Goal: Find specific page/section: Find specific page/section

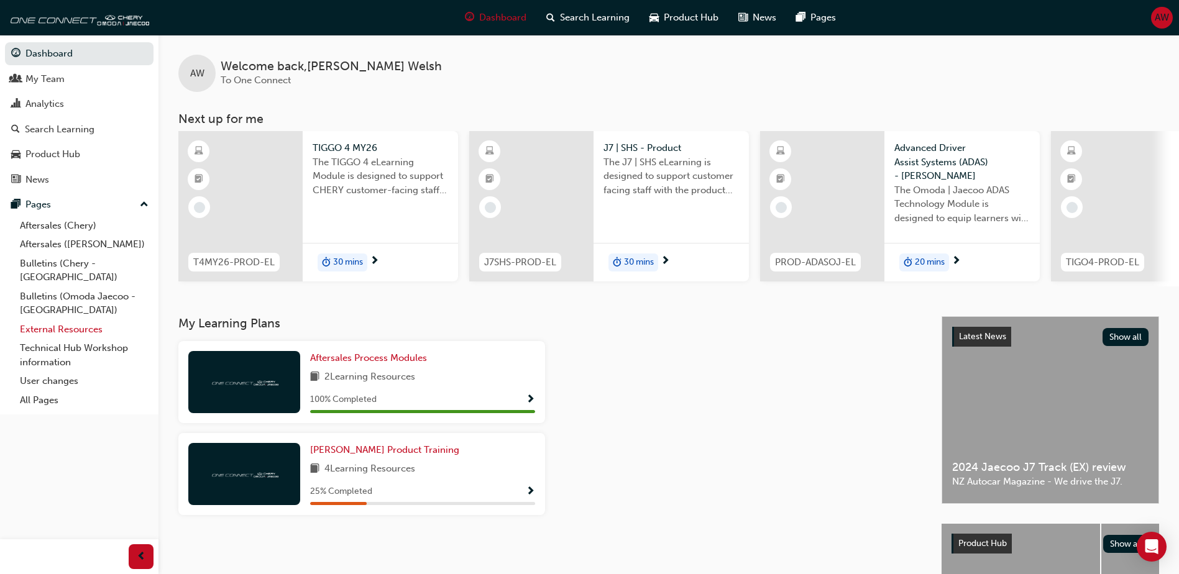
click at [69, 320] on link "External Resources" at bounding box center [84, 329] width 139 height 19
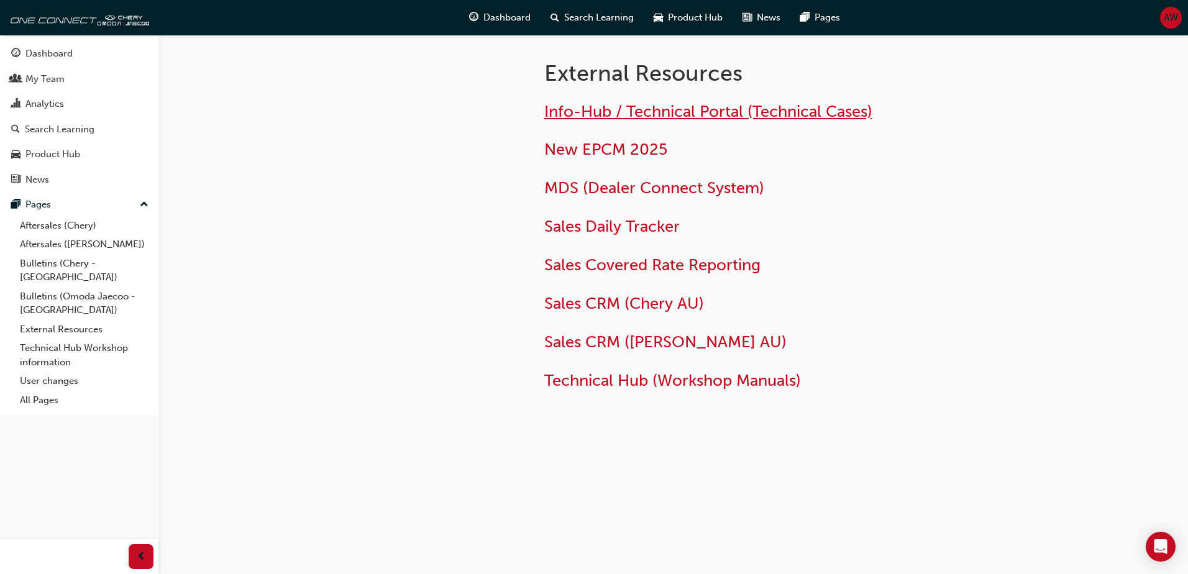
click at [666, 103] on span "Info-Hub / Technical Portal (Technical Cases)" at bounding box center [708, 111] width 328 height 19
click at [777, 388] on span "Technical Hub (Workshop Manuals)" at bounding box center [672, 380] width 257 height 19
